Goal: Use online tool/utility: Utilize a website feature to perform a specific function

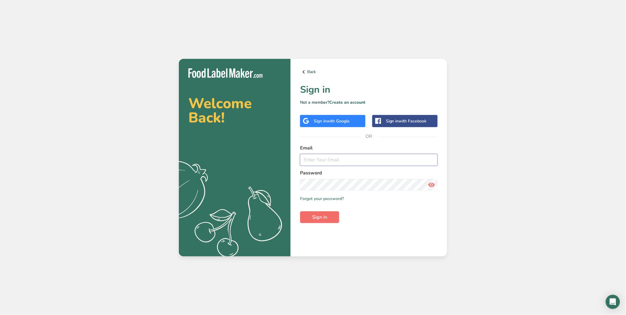
type input "[EMAIL_ADDRESS][DOMAIN_NAME]"
click at [325, 217] on span "Sign in" at bounding box center [319, 217] width 15 height 7
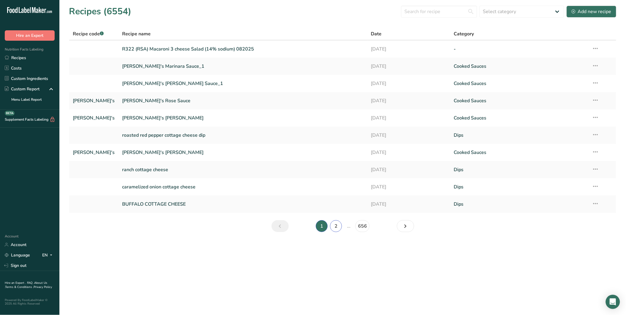
click at [337, 224] on link "2" at bounding box center [336, 226] width 12 height 12
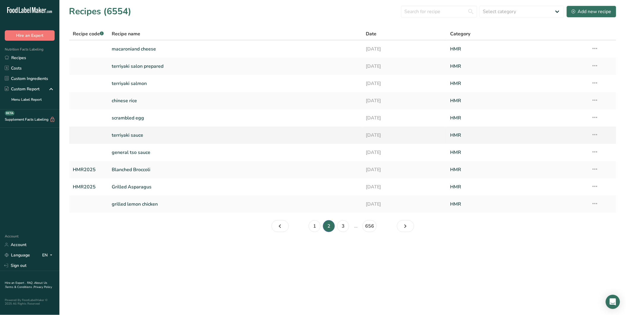
click at [205, 140] on link "terriyaki sauce" at bounding box center [235, 135] width 247 height 12
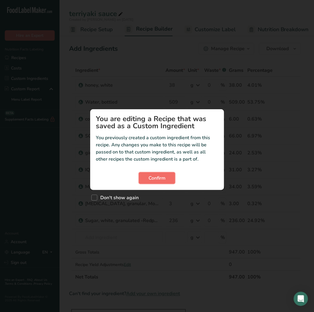
click at [163, 177] on span "Confirm" at bounding box center [156, 178] width 17 height 7
